Goal: Transaction & Acquisition: Subscribe to service/newsletter

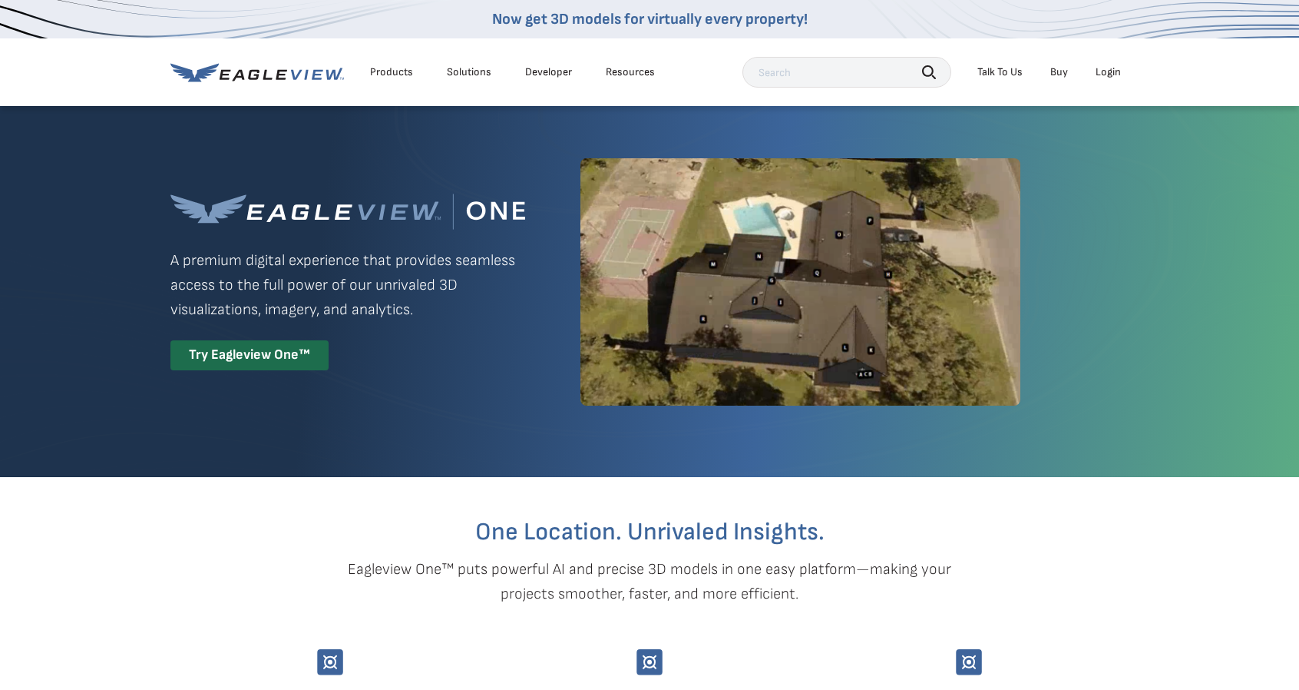
click at [1106, 78] on div "Login" at bounding box center [1108, 72] width 25 height 14
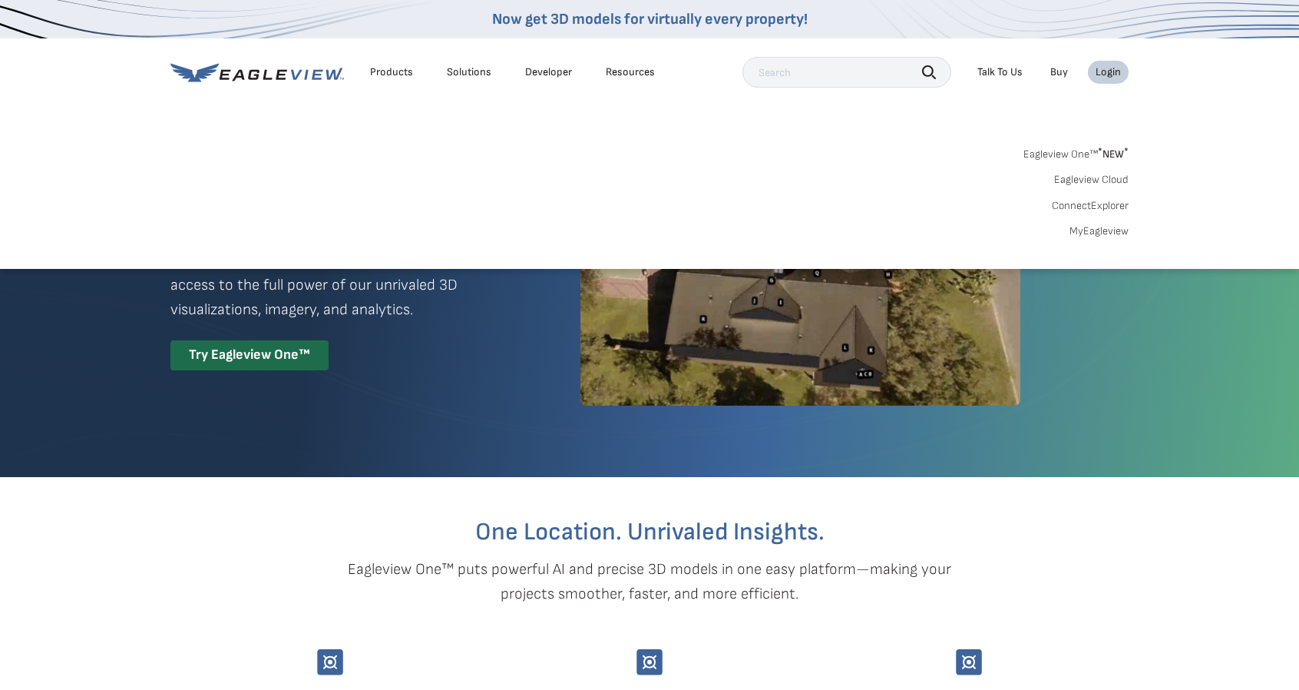
click at [1110, 155] on span "* NEW *" at bounding box center [1113, 153] width 31 height 13
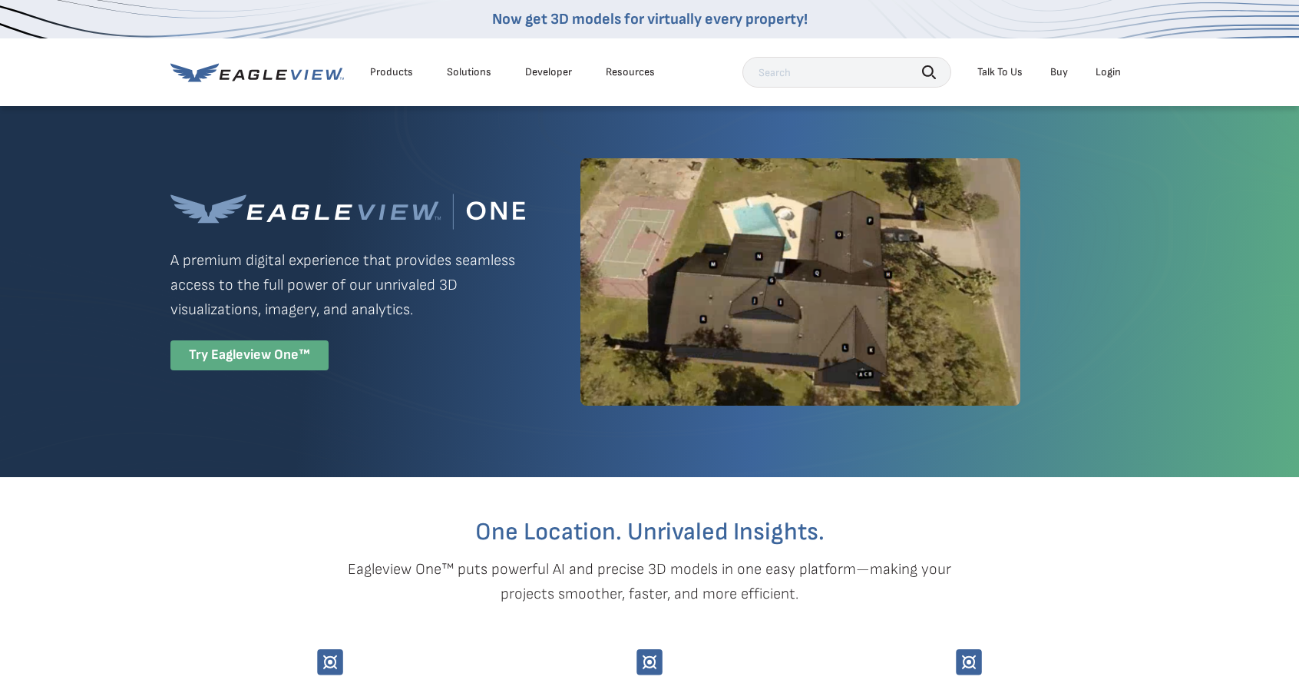
click at [284, 346] on div "Try Eagleview One™" at bounding box center [249, 355] width 158 height 30
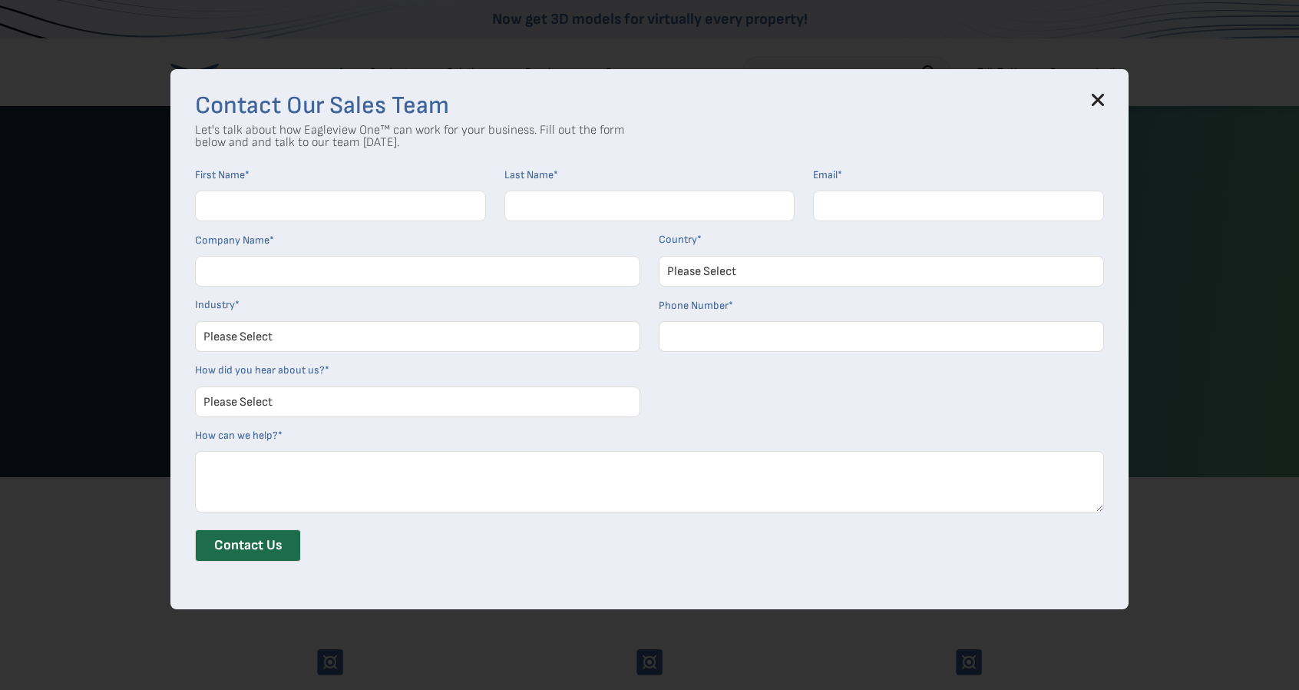
click at [330, 203] on input "First Name *" at bounding box center [340, 205] width 291 height 31
click at [1111, 101] on div "Contact Our Sales Team Let's talk about how Eagleview One™ can work for your bu…" at bounding box center [649, 339] width 958 height 540
click at [1104, 100] on icon at bounding box center [1098, 100] width 12 height 12
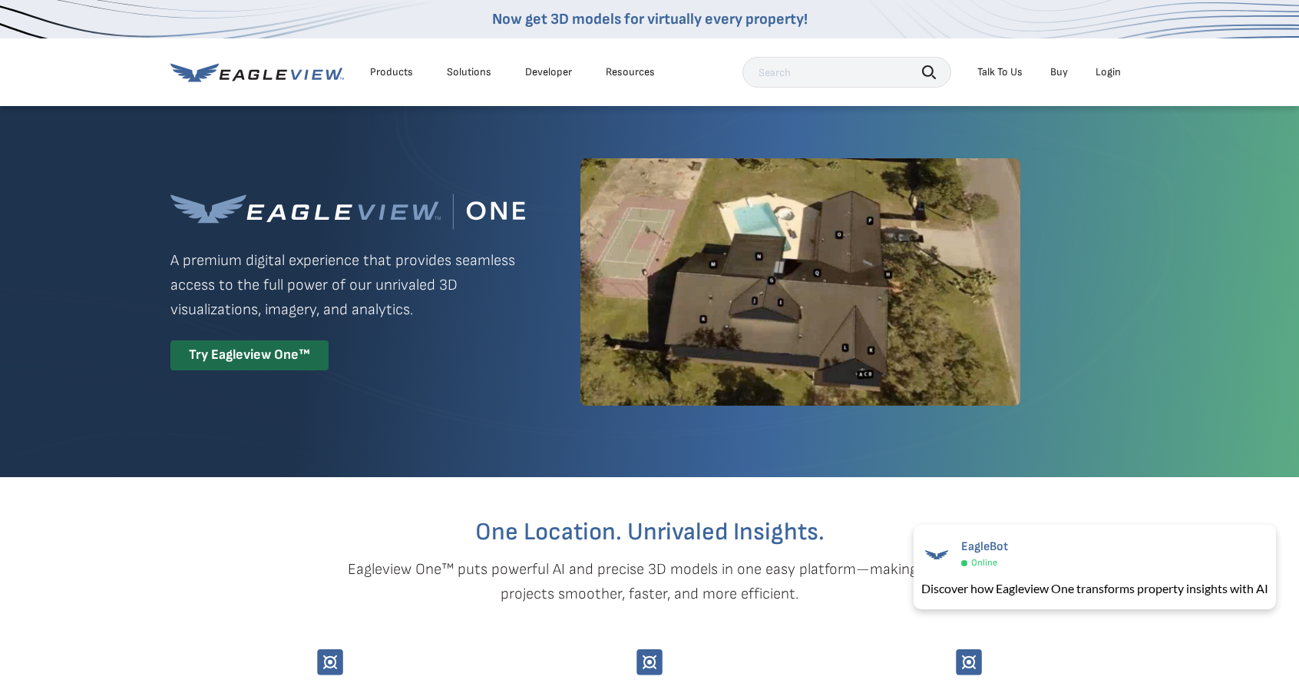
click at [1061, 73] on link "Buy" at bounding box center [1060, 72] width 18 height 14
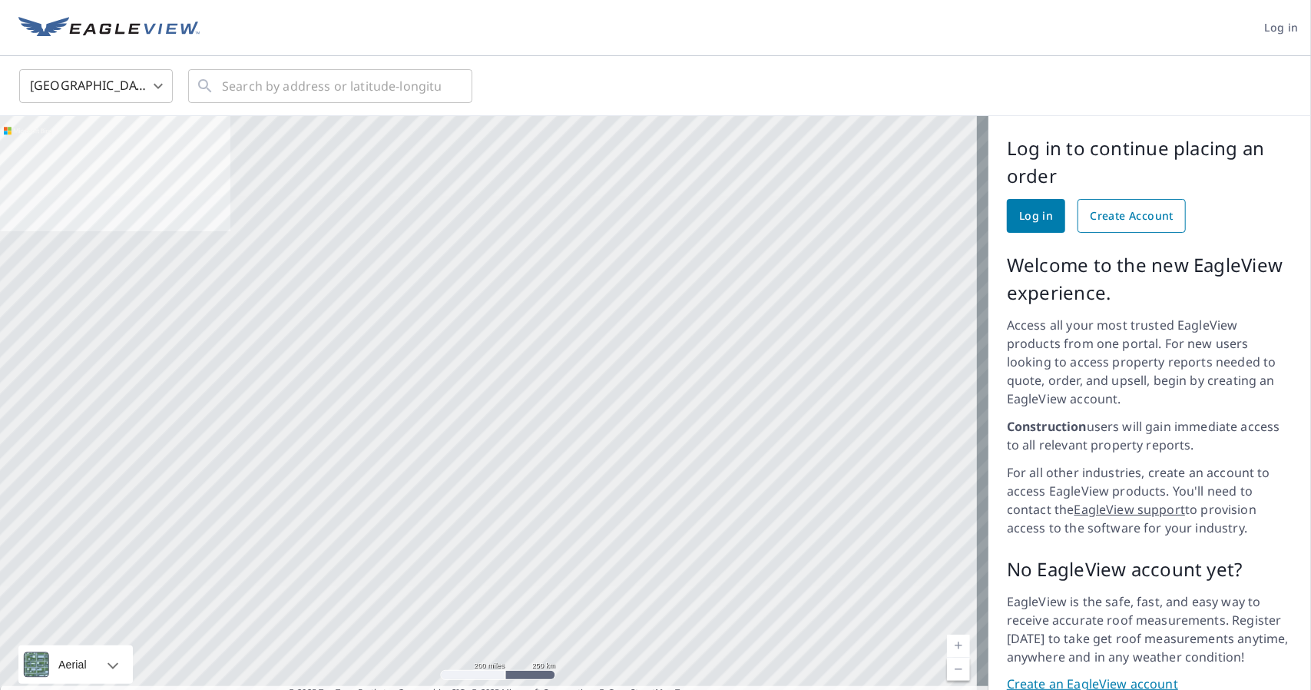
click at [1151, 223] on span "Create Account" at bounding box center [1132, 216] width 84 height 19
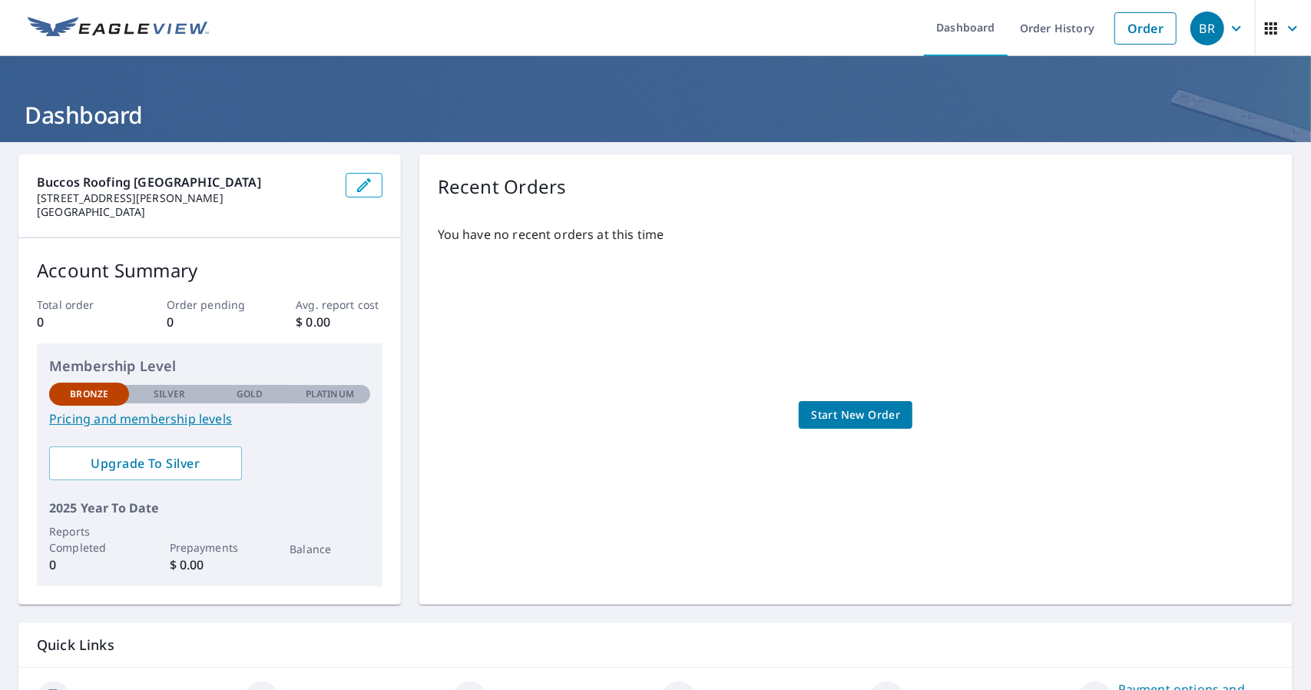
click at [153, 424] on link "Pricing and membership levels" at bounding box center [209, 418] width 321 height 18
click at [144, 25] on img at bounding box center [118, 28] width 181 height 23
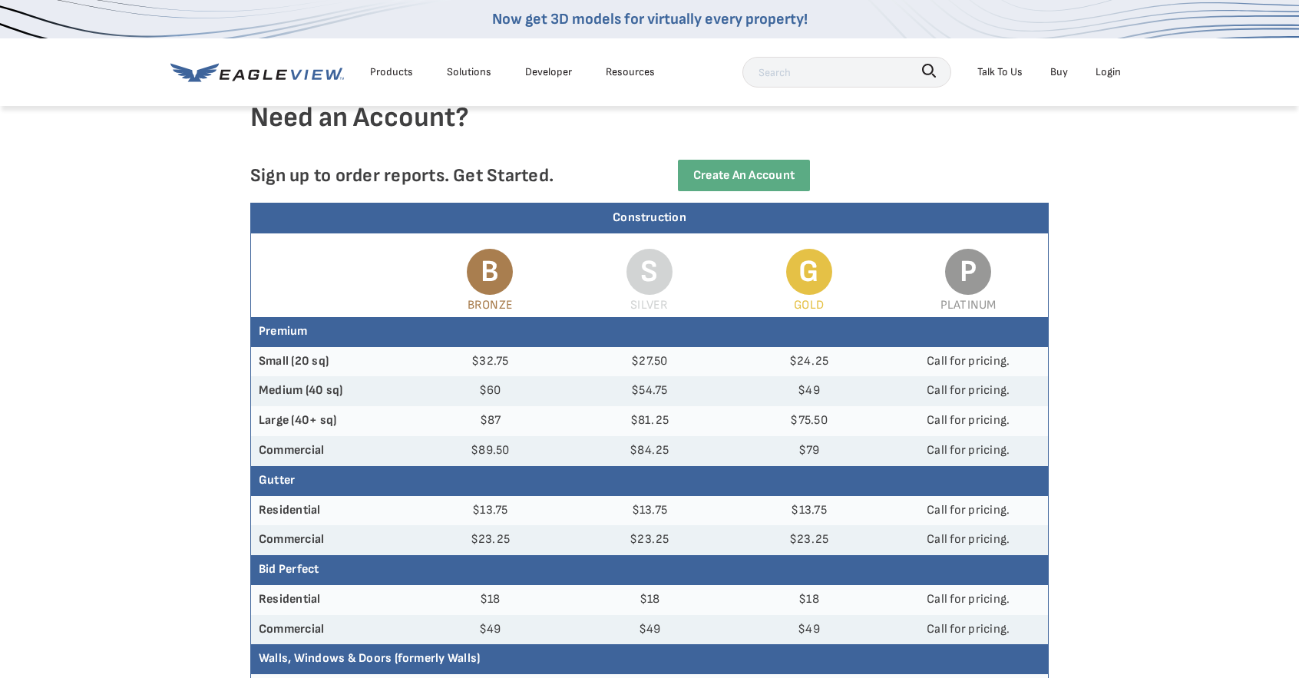
scroll to position [154, 0]
